Goal: Task Accomplishment & Management: Manage account settings

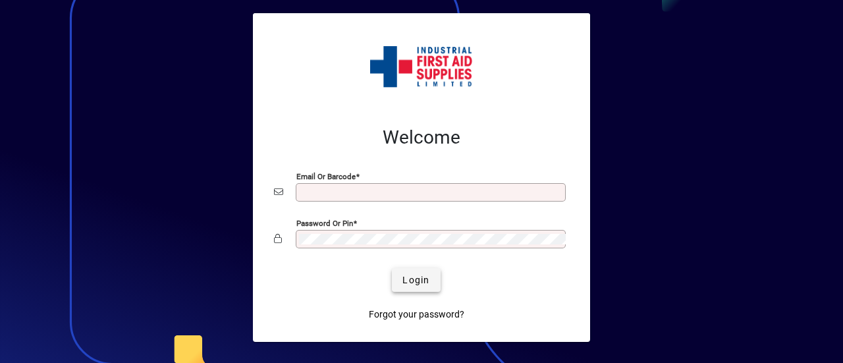
type input "**********"
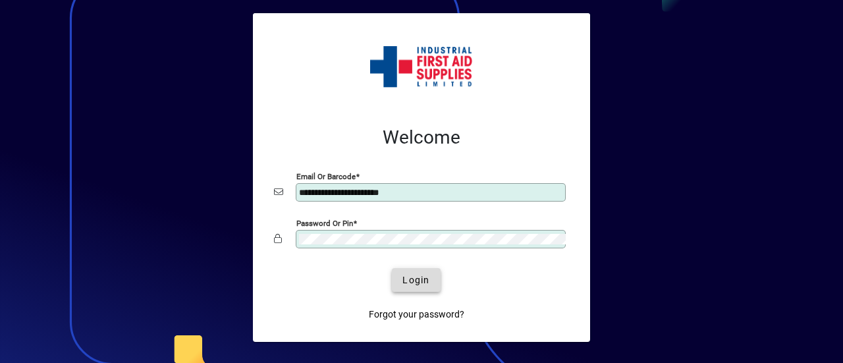
click at [419, 280] on span "Login" at bounding box center [415, 280] width 27 height 14
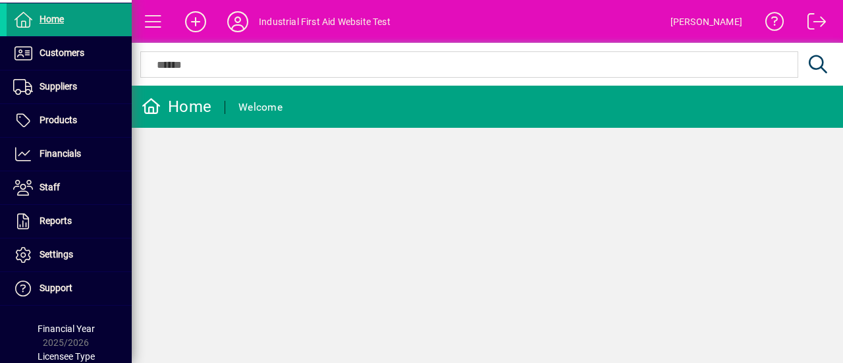
scroll to position [83, 0]
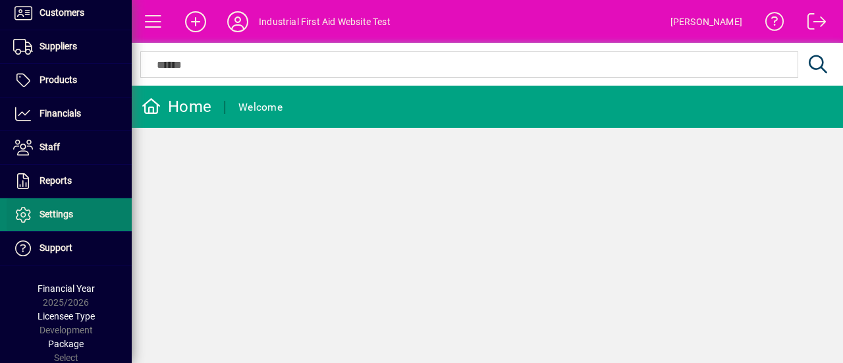
click at [62, 209] on span "Settings" at bounding box center [57, 214] width 34 height 11
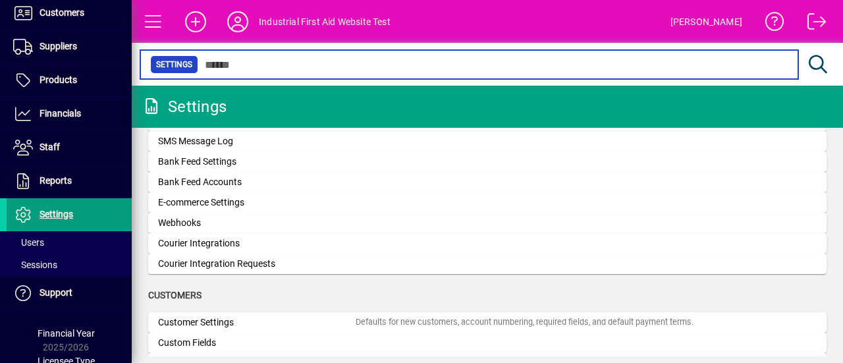
scroll to position [461, 0]
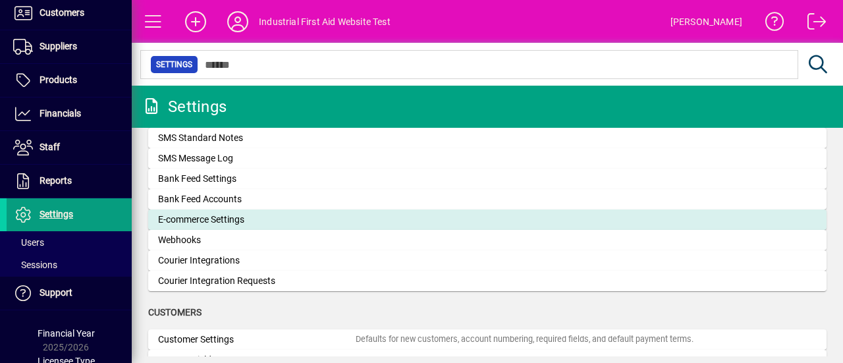
click at [217, 219] on div "E-commerce Settings" at bounding box center [257, 220] width 198 height 14
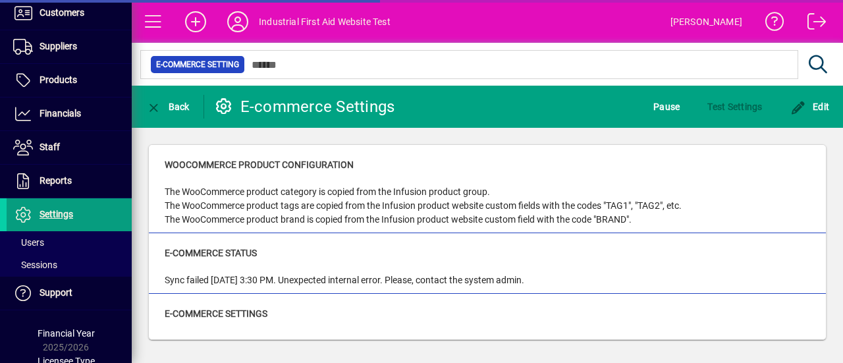
type input "**********"
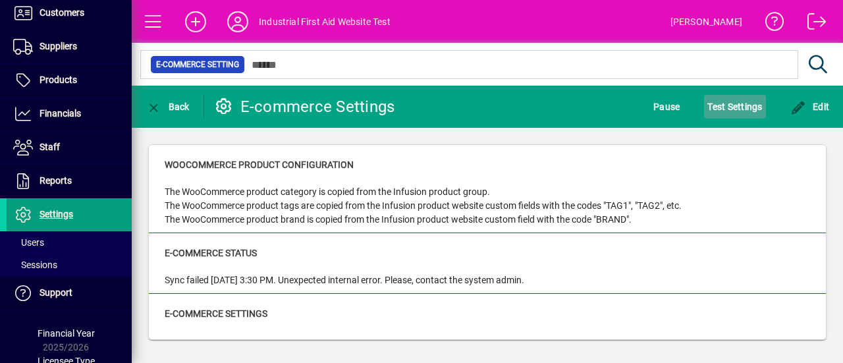
click at [736, 102] on span "Test Settings" at bounding box center [734, 106] width 55 height 21
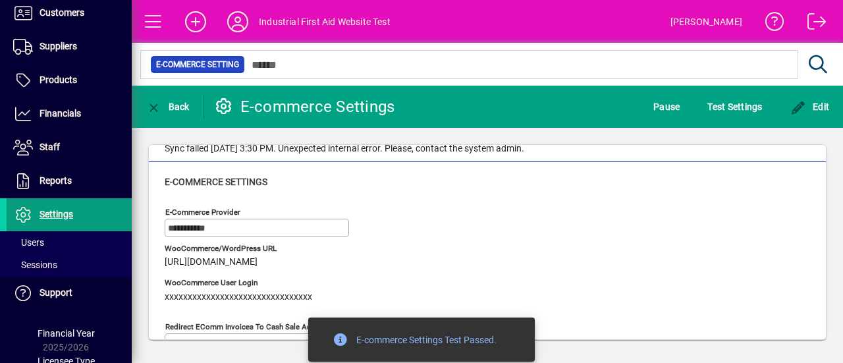
scroll to position [66, 0]
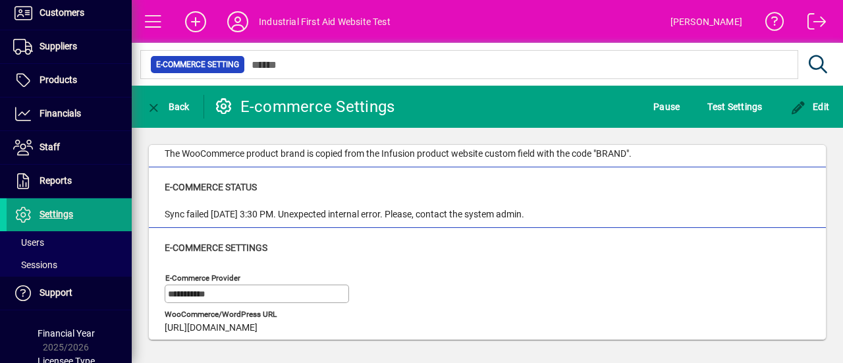
click at [302, 214] on div "Sync failed [DATE] 3:30 PM. Unexpected internal error. Please, contact the syst…" at bounding box center [345, 214] width 360 height 14
drag, startPoint x: 166, startPoint y: 214, endPoint x: 652, endPoint y: 217, distance: 486.0
click at [652, 217] on div "Sync failed [DATE] 3:30 PM. Unexpected internal error. Please, contact the syst…" at bounding box center [487, 214] width 645 height 14
copy div "Sync failed [DATE] 3:30 PM. Unexpected internal error. Please, contact the syst…"
